Goal: Task Accomplishment & Management: Complete application form

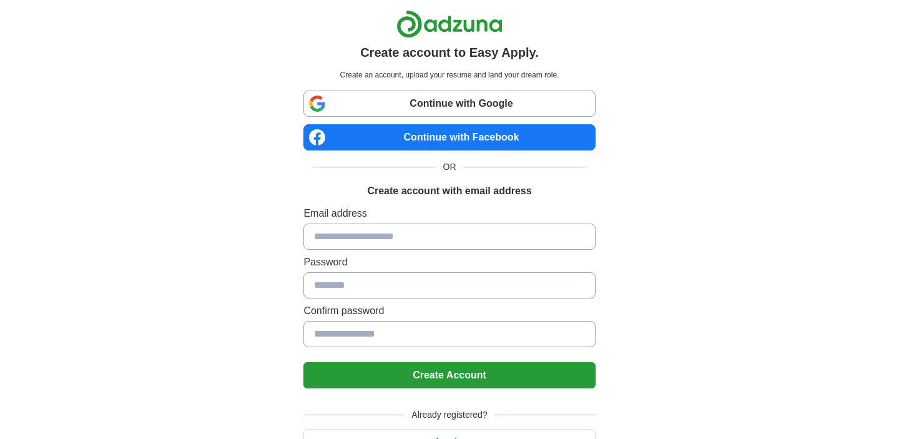
scroll to position [62, 0]
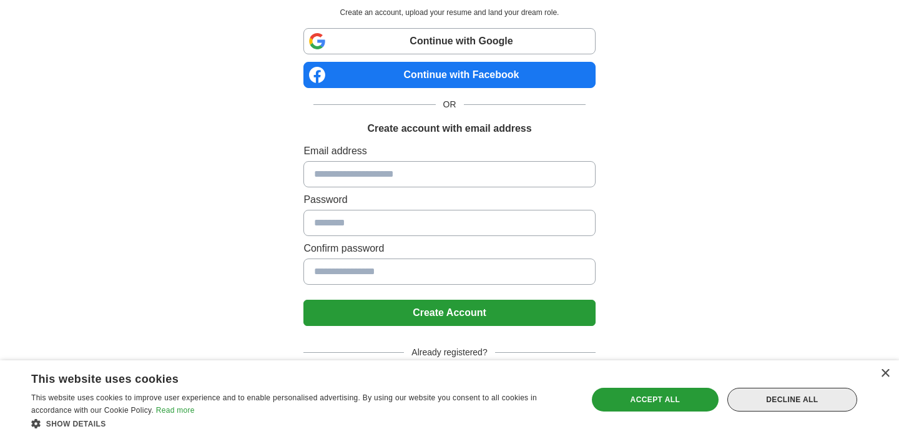
click at [819, 406] on div "Decline all" at bounding box center [792, 400] width 130 height 24
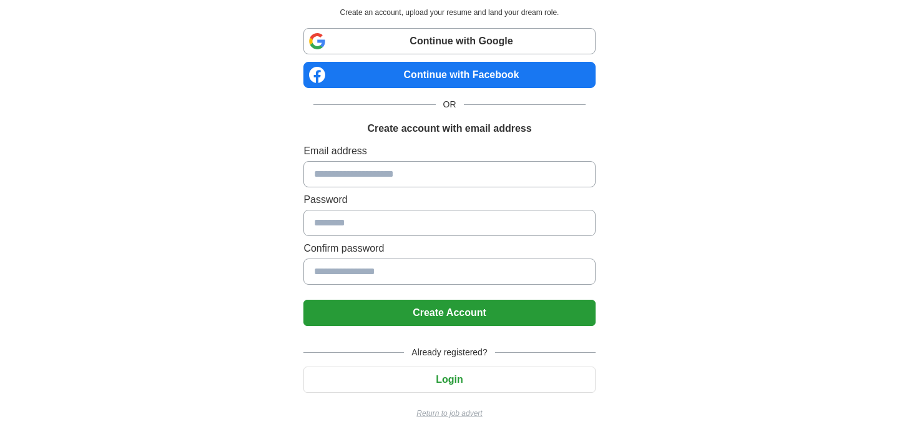
click at [471, 417] on p "Return to job advert" at bounding box center [449, 413] width 292 height 11
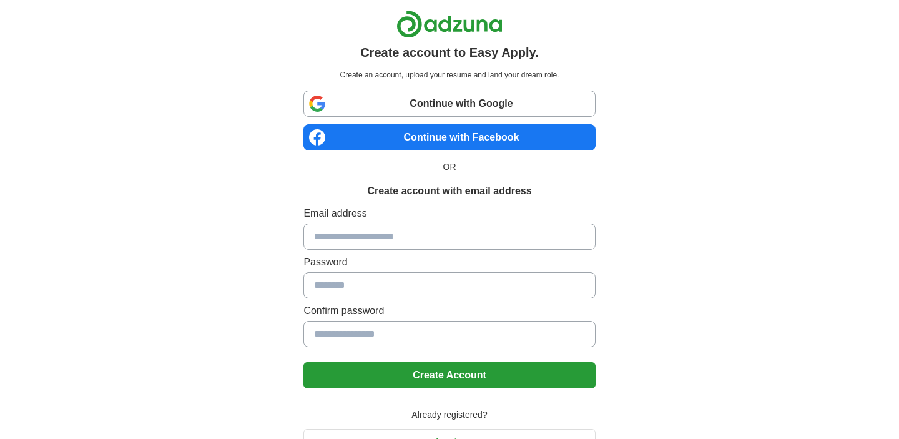
click at [599, 193] on div "Create account to Easy Apply. Create an account, upload your resume and land yo…" at bounding box center [449, 250] width 312 height 501
click at [539, 99] on link "Continue with Google" at bounding box center [449, 104] width 292 height 26
